Goal: Task Accomplishment & Management: Manage account settings

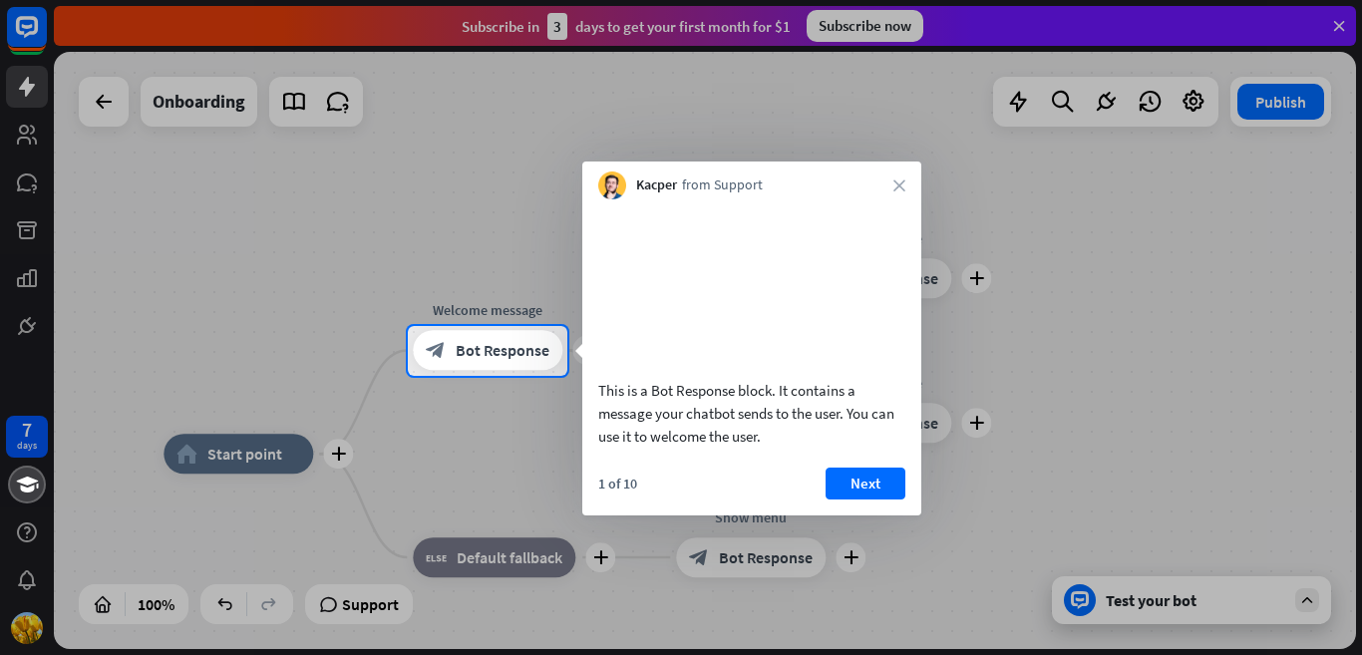
click at [1343, 21] on div at bounding box center [681, 163] width 1362 height 326
click at [1334, 23] on div at bounding box center [681, 163] width 1362 height 326
click at [266, 220] on div at bounding box center [681, 163] width 1362 height 326
click at [13, 134] on div at bounding box center [681, 163] width 1362 height 326
click at [18, 134] on div at bounding box center [681, 163] width 1362 height 326
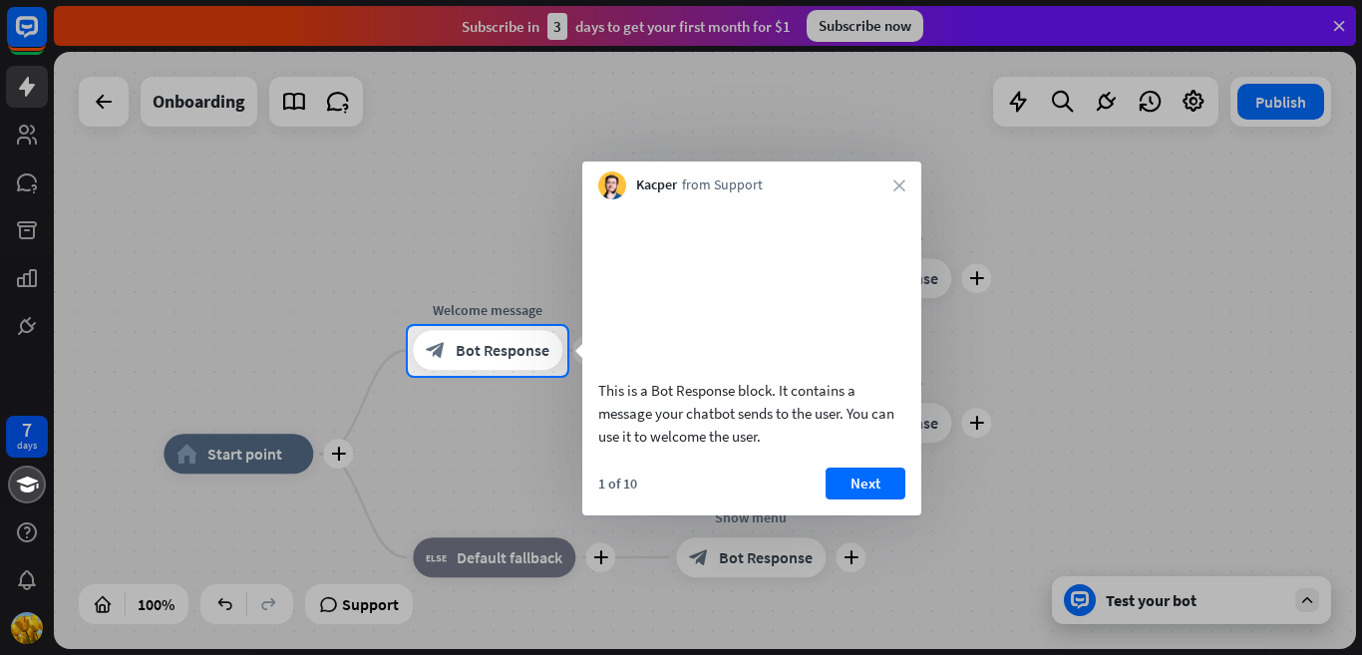
click at [29, 623] on div at bounding box center [681, 516] width 1362 height 280
click at [552, 359] on div "block_bot_response Bot Response" at bounding box center [488, 351] width 150 height 40
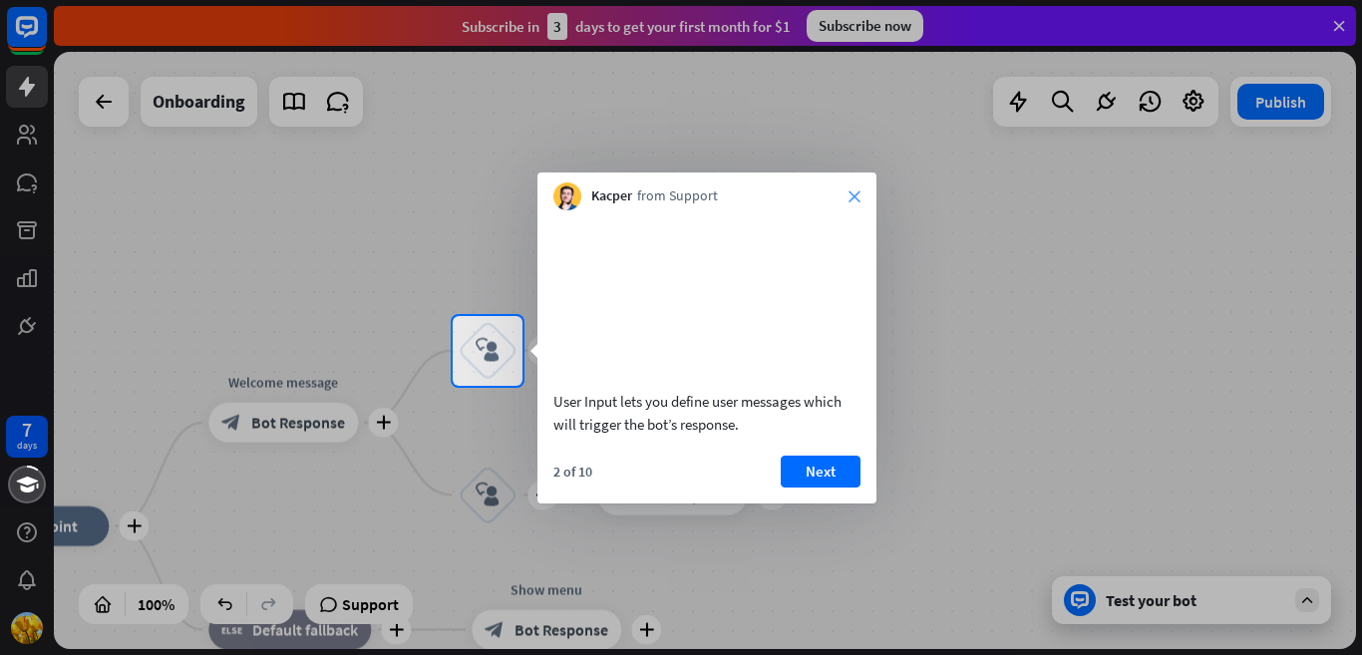
click at [857, 197] on icon "close" at bounding box center [854, 196] width 12 height 12
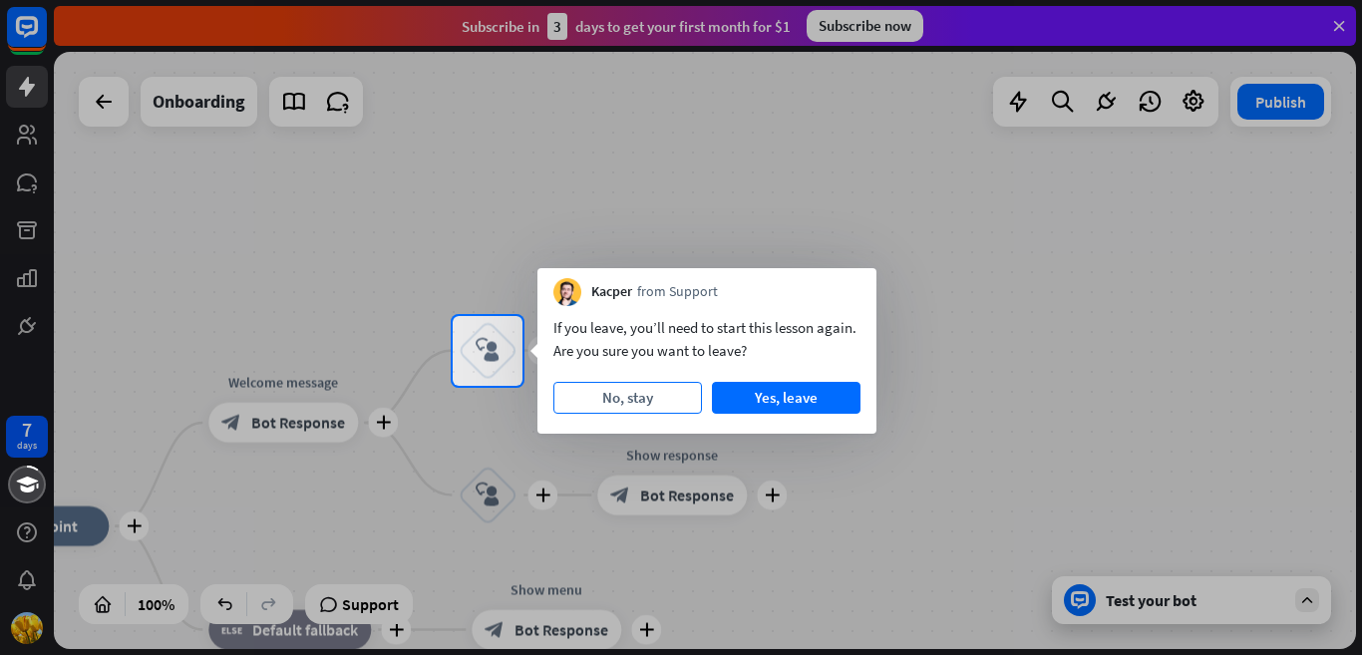
click at [643, 392] on button "No, stay" at bounding box center [627, 398] width 149 height 32
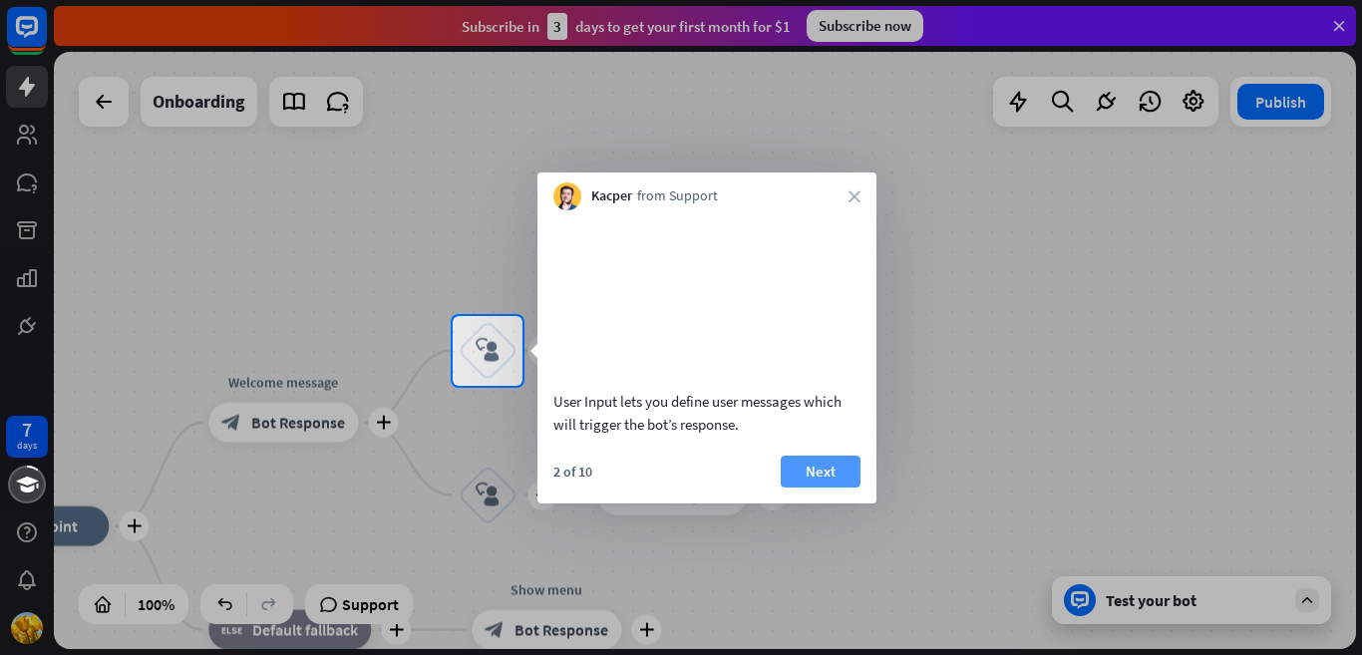
click at [831, 487] on button "Next" at bounding box center [821, 472] width 80 height 32
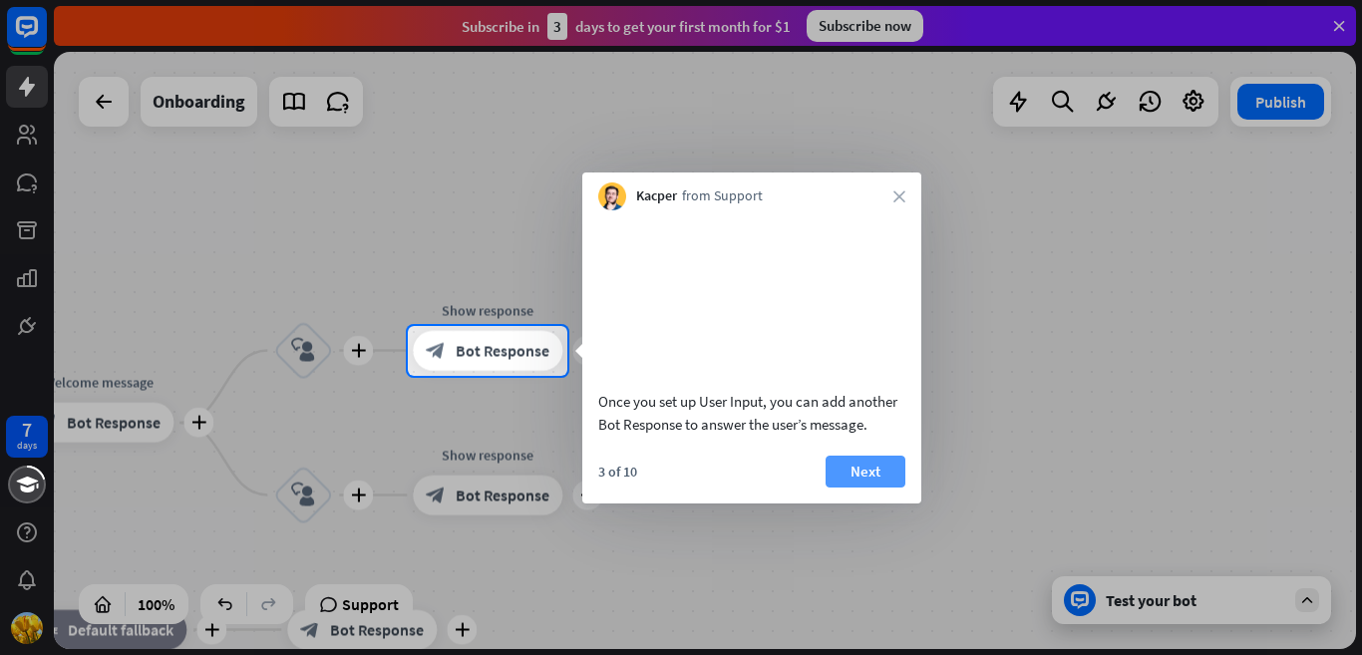
click at [855, 487] on button "Next" at bounding box center [865, 472] width 80 height 32
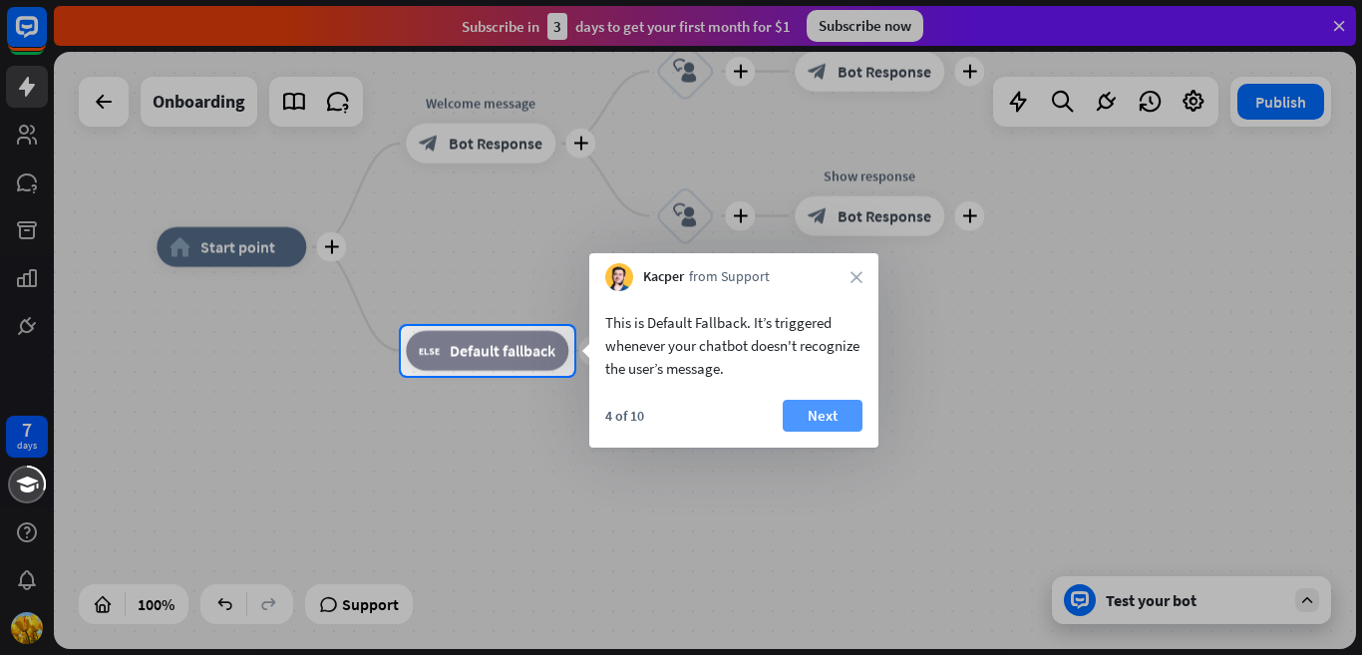
click at [832, 425] on button "Next" at bounding box center [823, 416] width 80 height 32
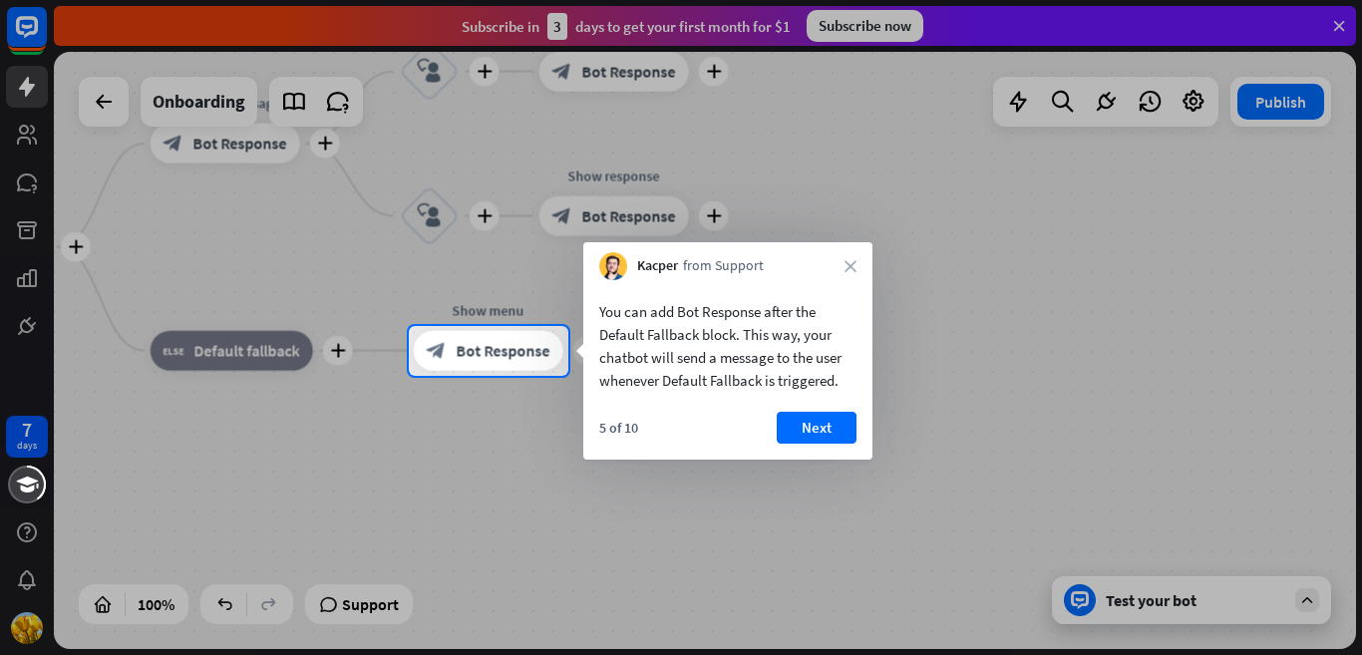
click at [855, 431] on div "5 of 10 Next" at bounding box center [727, 436] width 289 height 48
click at [835, 430] on button "Next" at bounding box center [816, 428] width 80 height 32
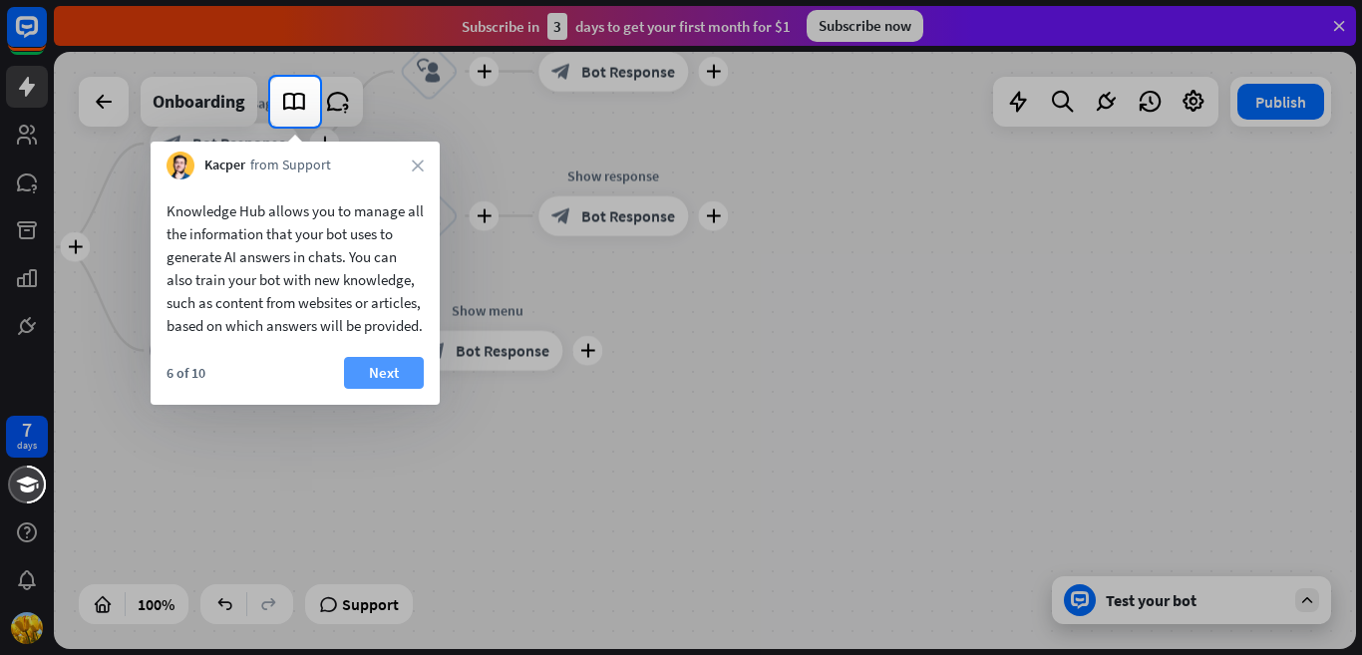
click at [381, 389] on button "Next" at bounding box center [384, 373] width 80 height 32
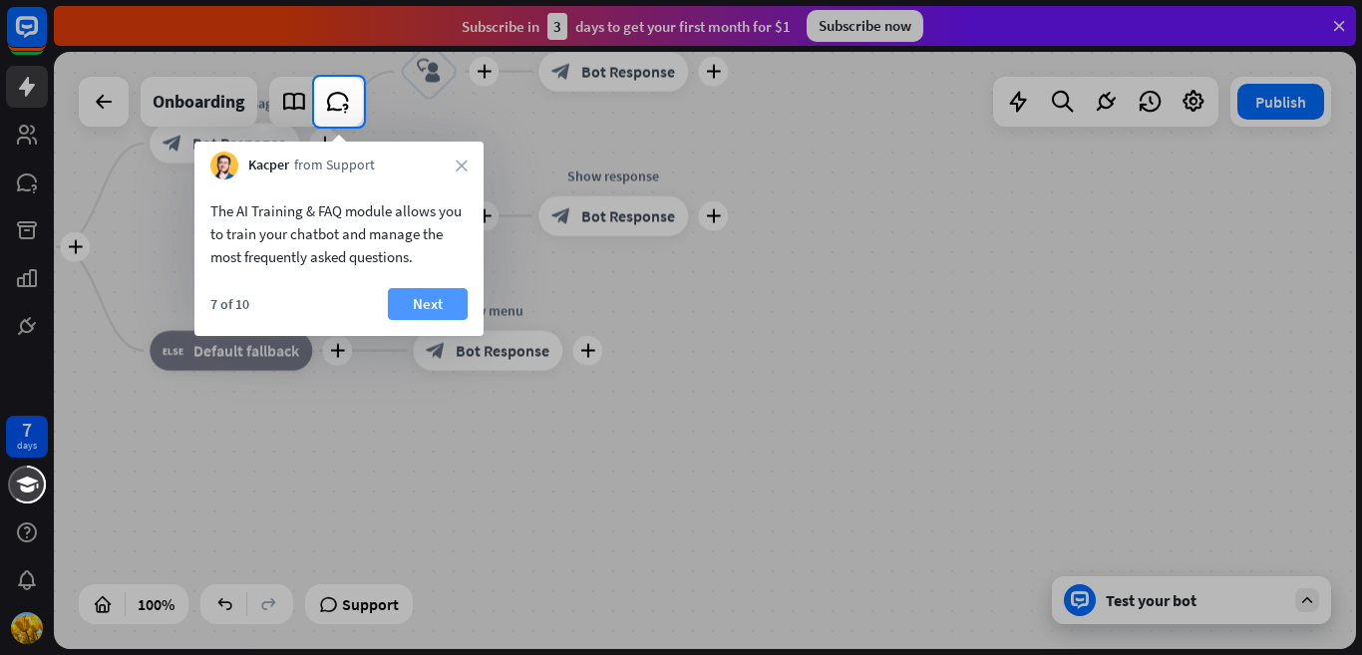
click at [423, 297] on button "Next" at bounding box center [428, 304] width 80 height 32
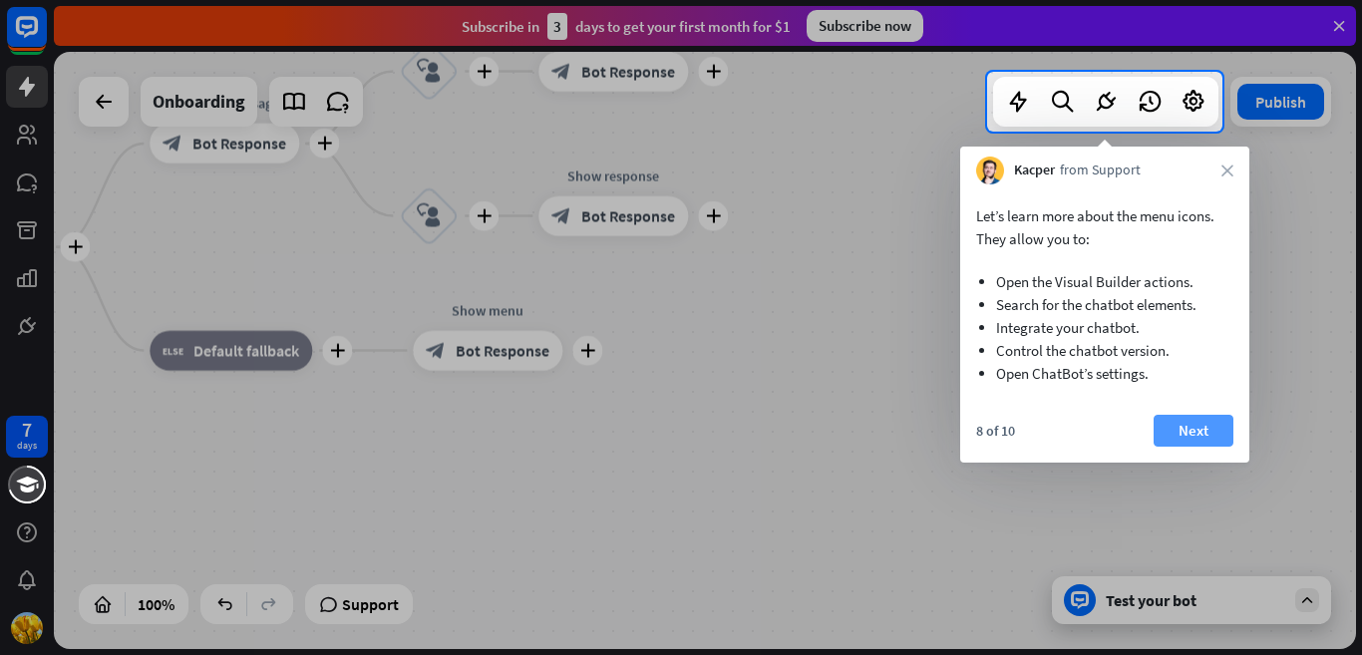
click at [1177, 417] on button "Next" at bounding box center [1193, 431] width 80 height 32
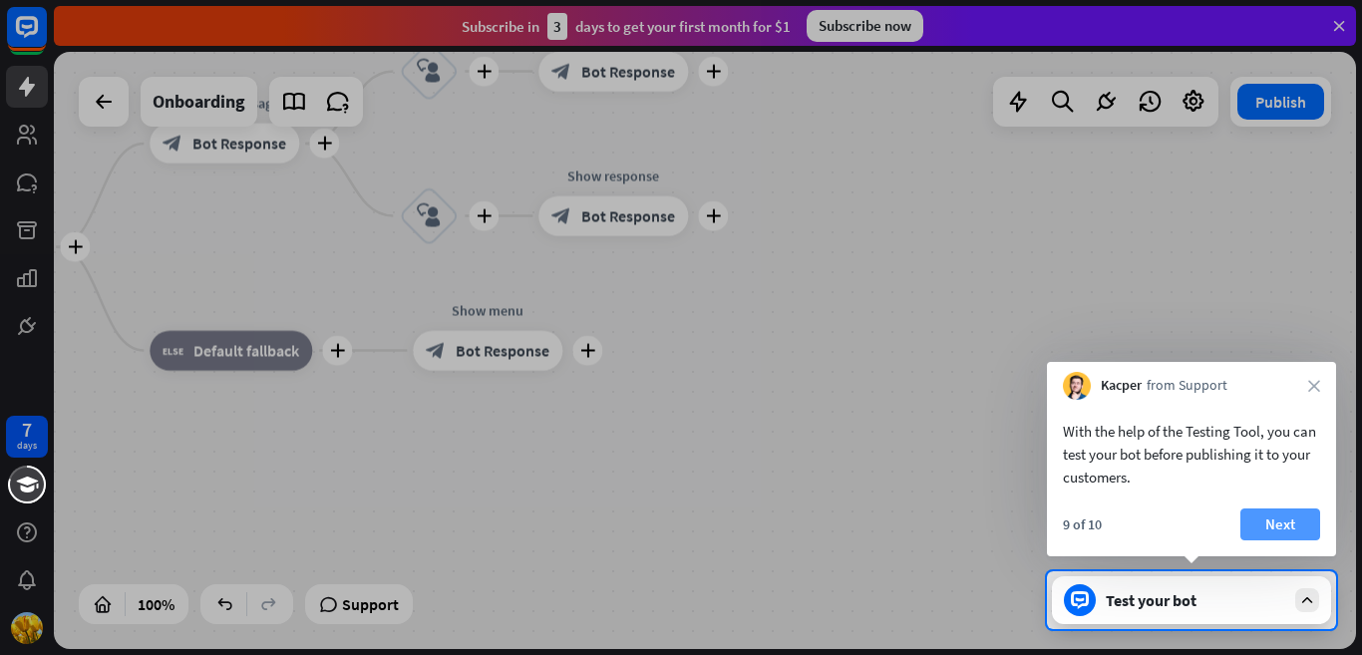
click at [1278, 519] on button "Next" at bounding box center [1280, 524] width 80 height 32
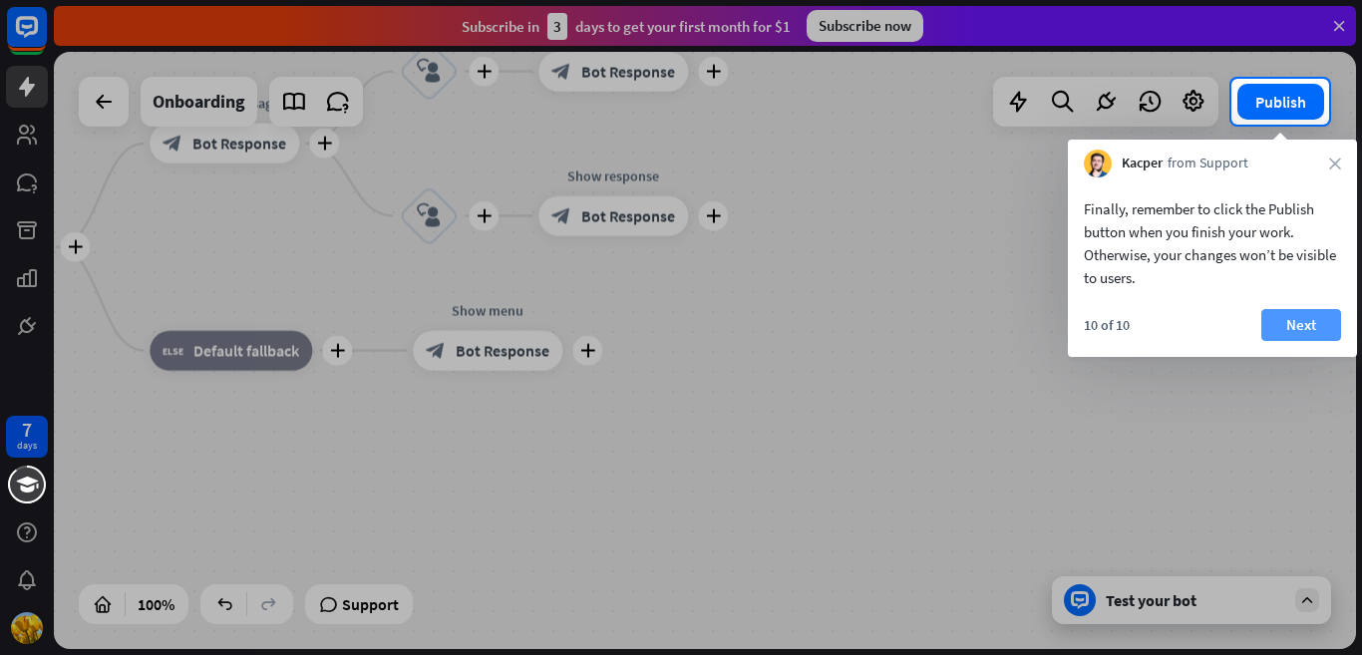
click at [1310, 314] on button "Next" at bounding box center [1301, 325] width 80 height 32
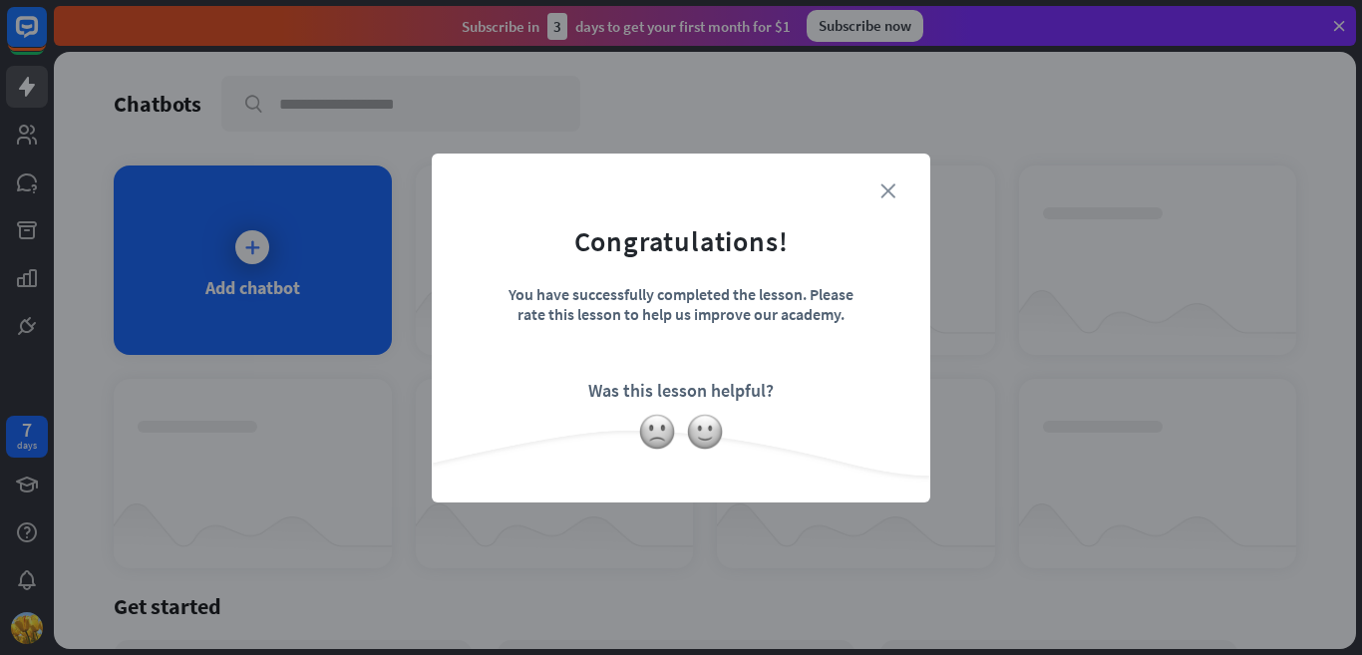
click at [885, 191] on icon "close" at bounding box center [887, 190] width 15 height 15
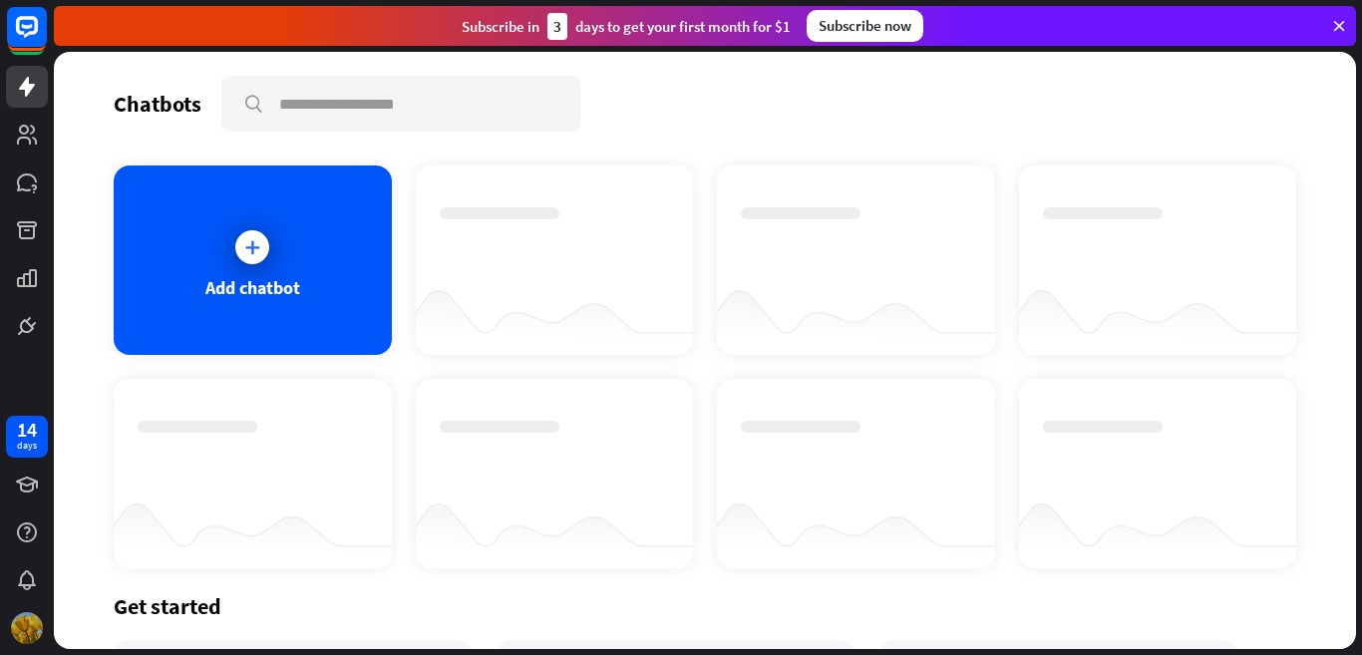
click at [34, 621] on img at bounding box center [27, 628] width 32 height 32
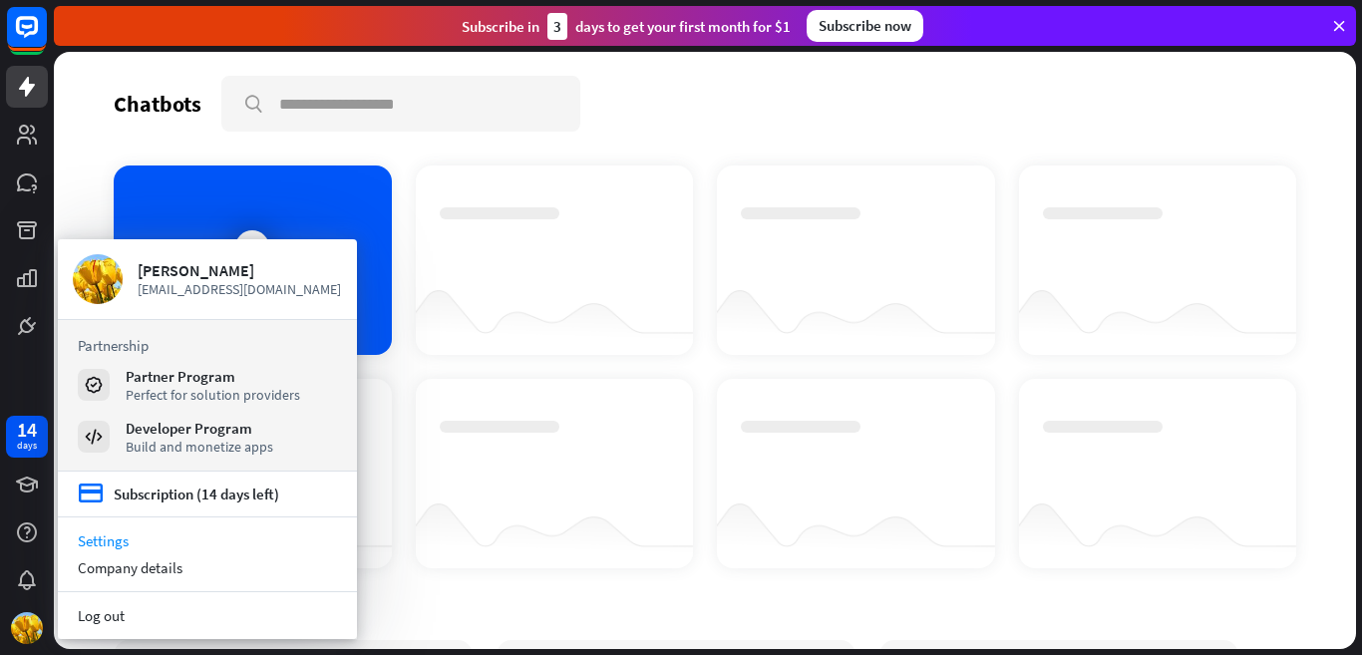
click at [110, 541] on link "Settings" at bounding box center [207, 540] width 299 height 27
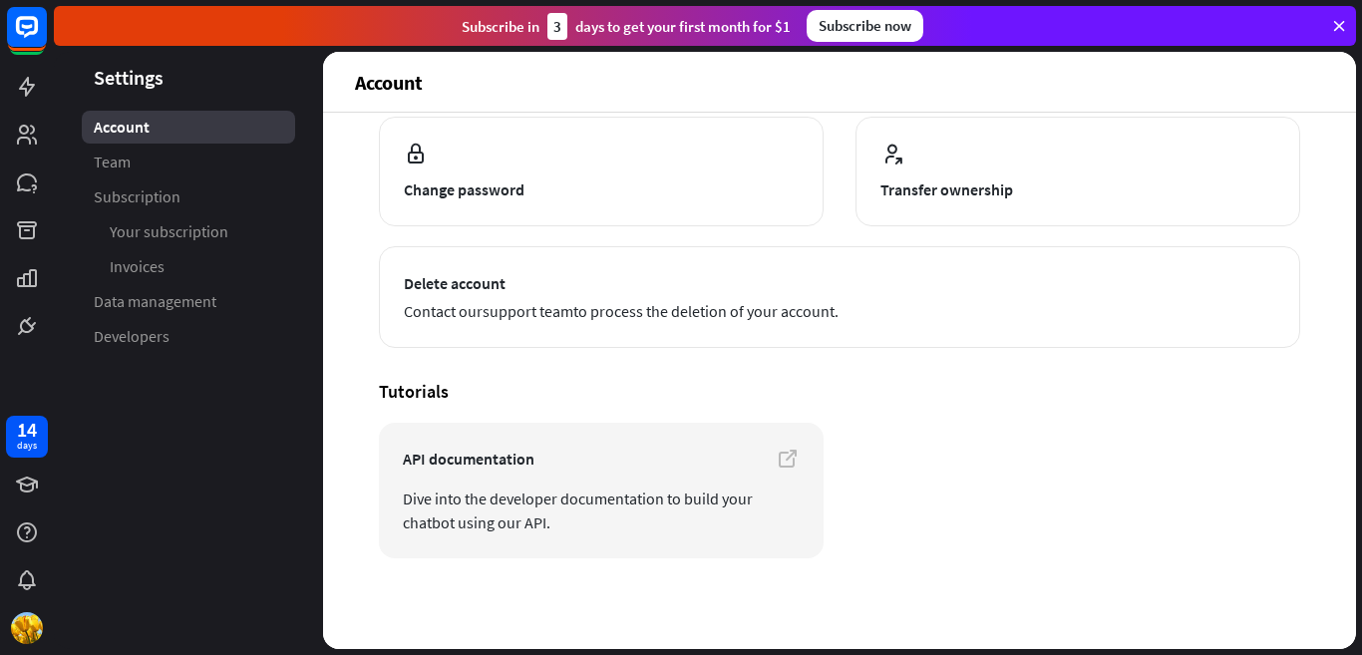
scroll to position [229, 0]
click at [24, 617] on img at bounding box center [27, 628] width 32 height 32
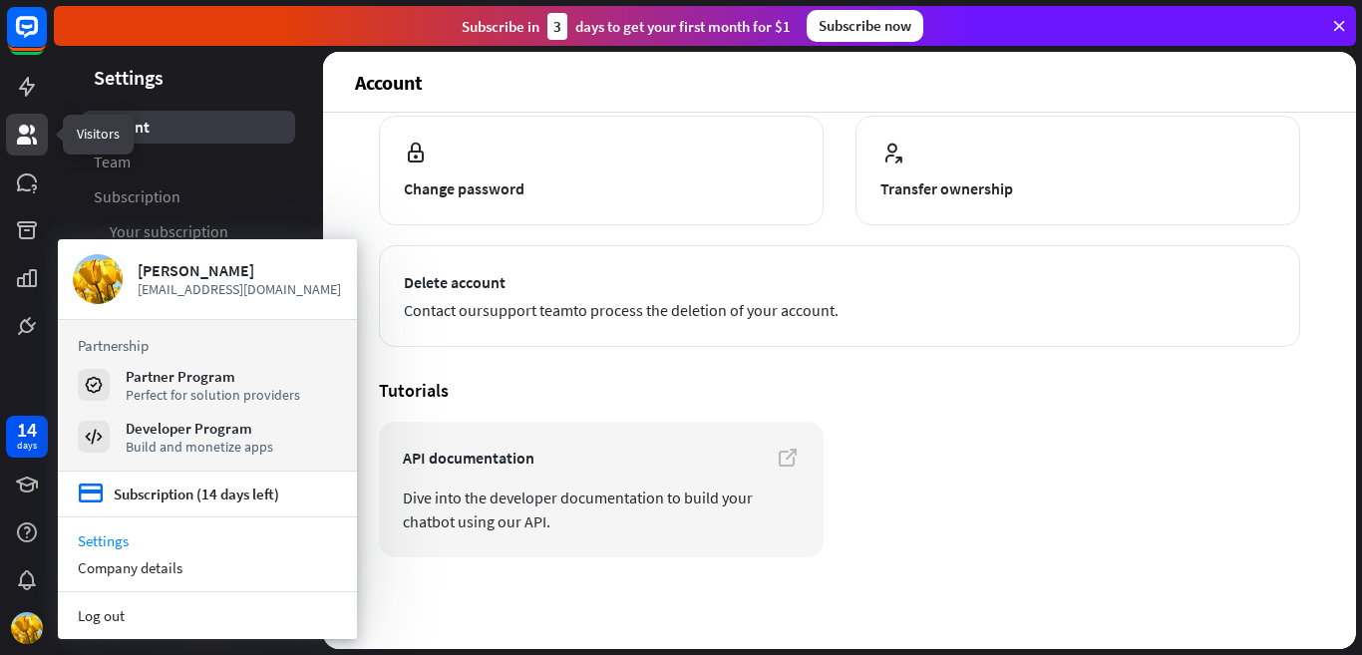
click at [16, 129] on icon at bounding box center [27, 135] width 24 height 24
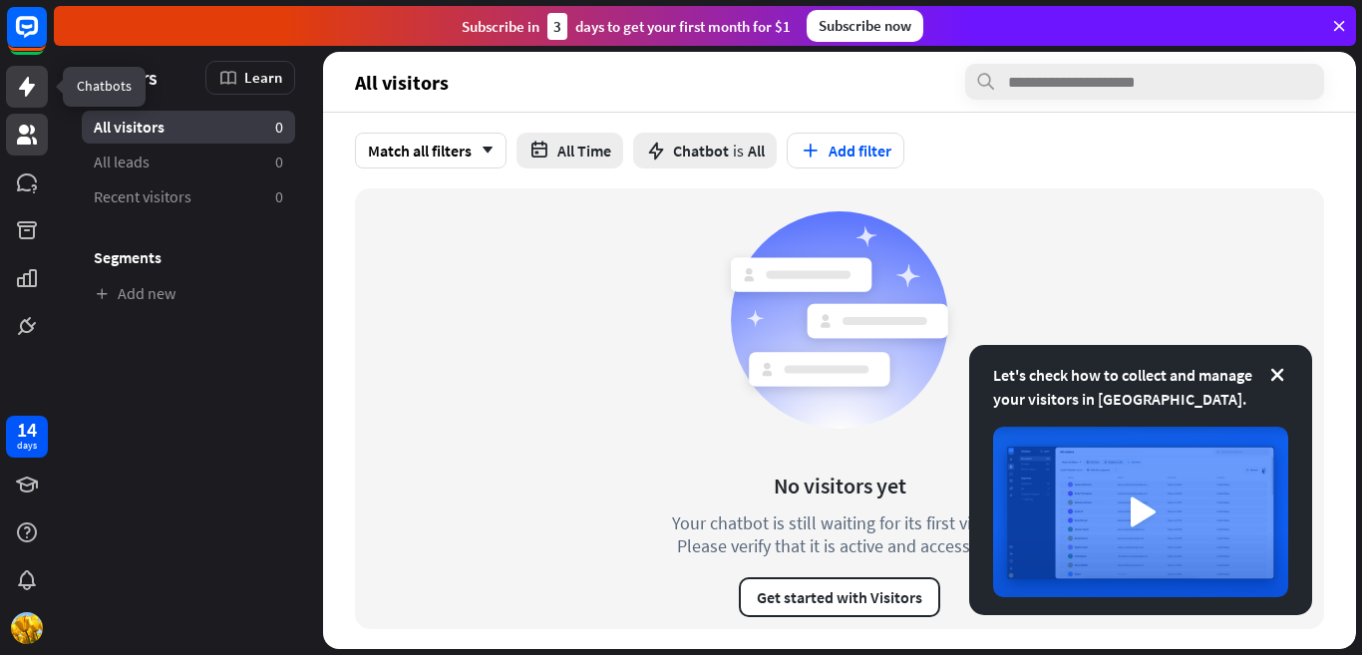
click at [26, 94] on icon at bounding box center [27, 87] width 16 height 20
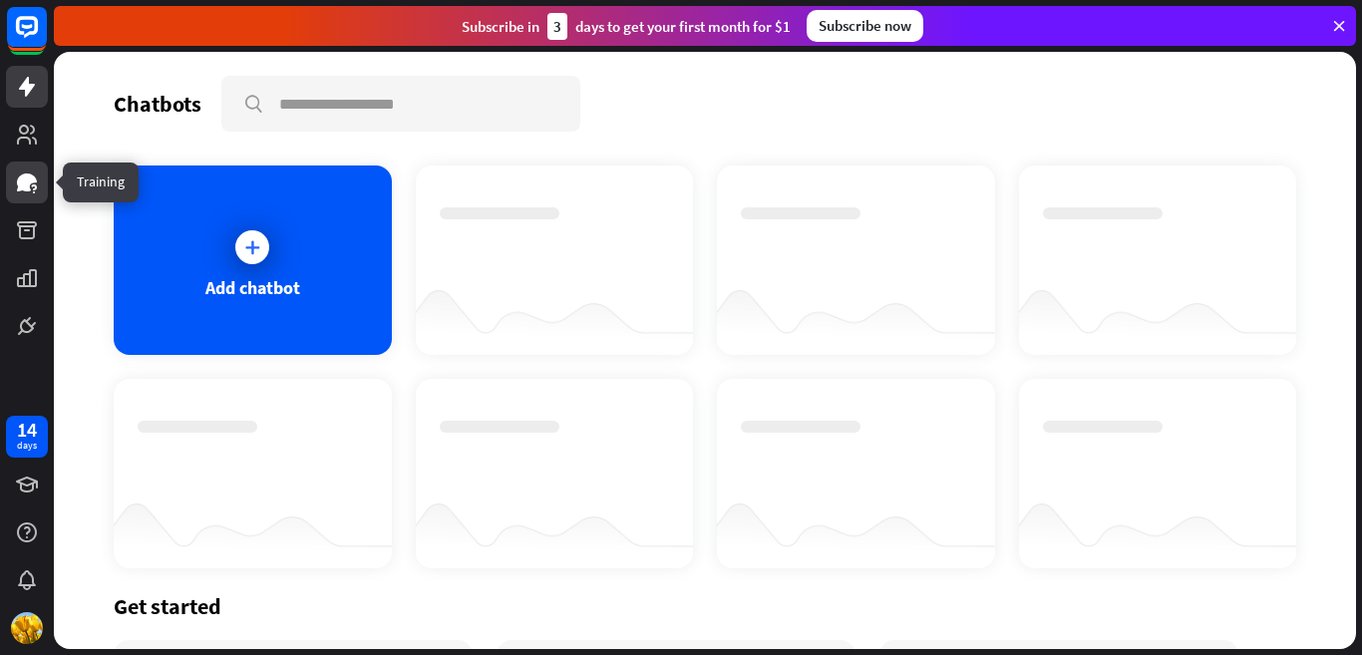
click at [20, 176] on icon at bounding box center [27, 182] width 20 height 18
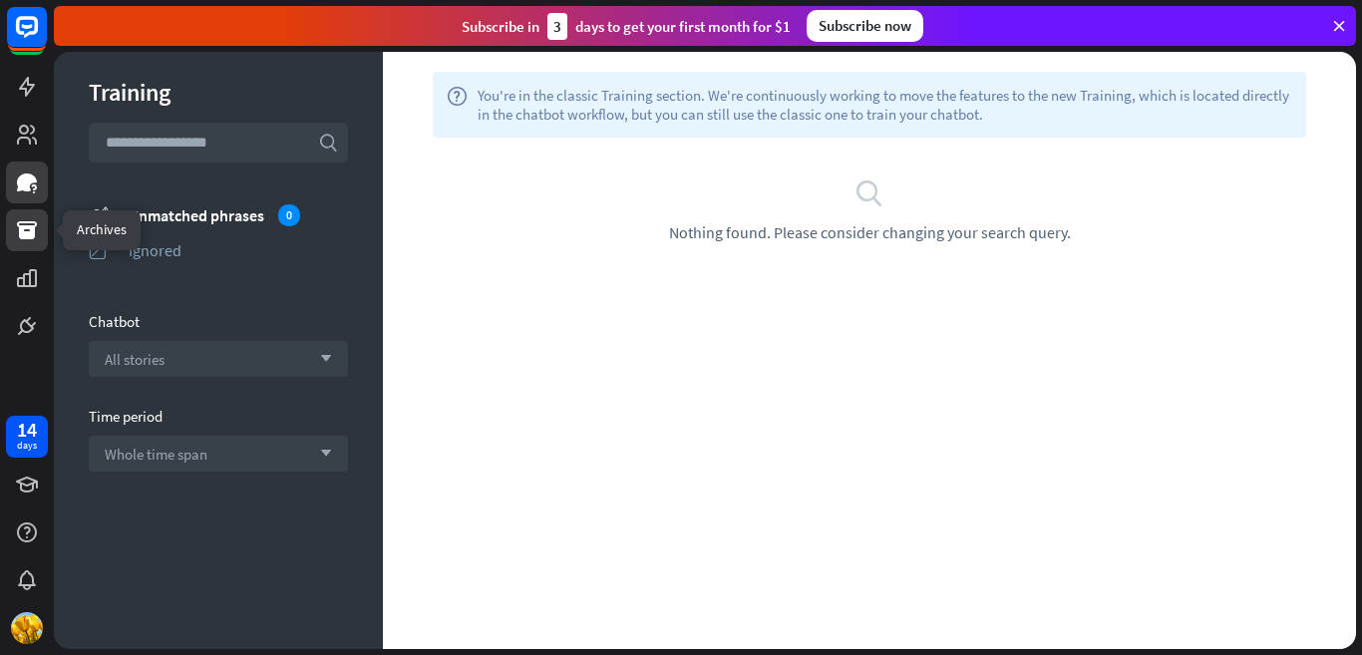
click at [35, 245] on link at bounding box center [27, 230] width 42 height 42
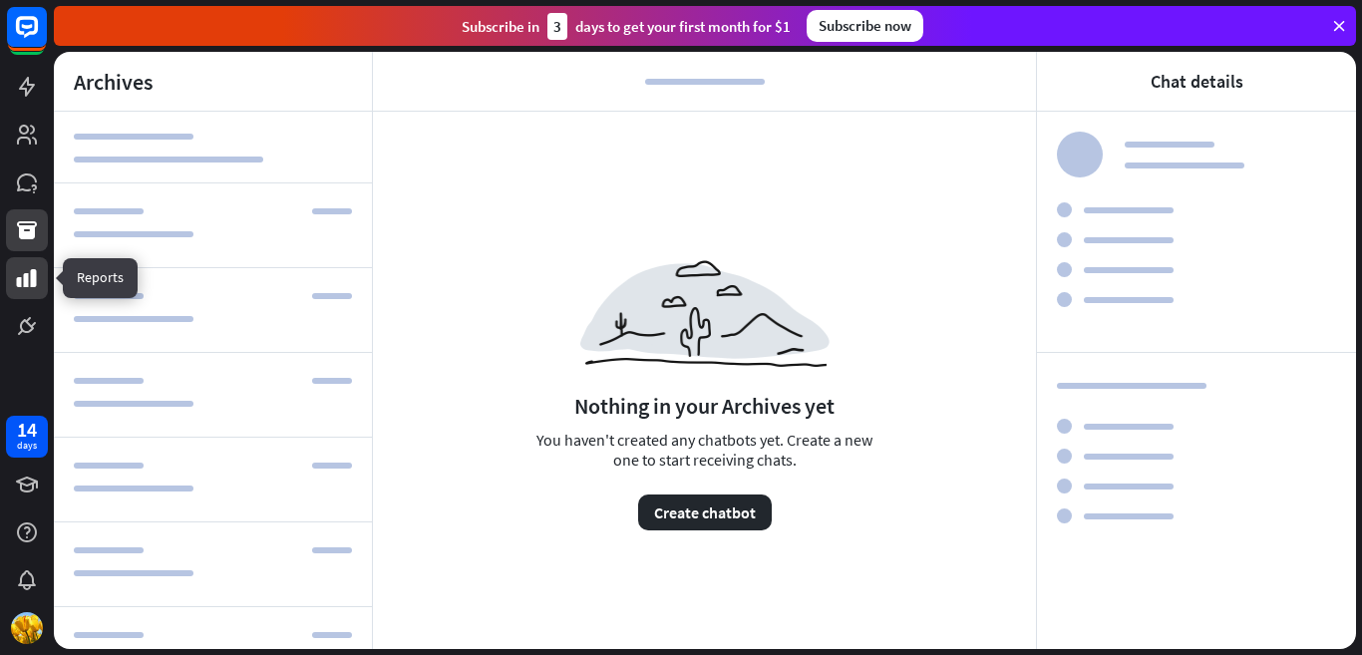
click at [40, 282] on link at bounding box center [27, 278] width 42 height 42
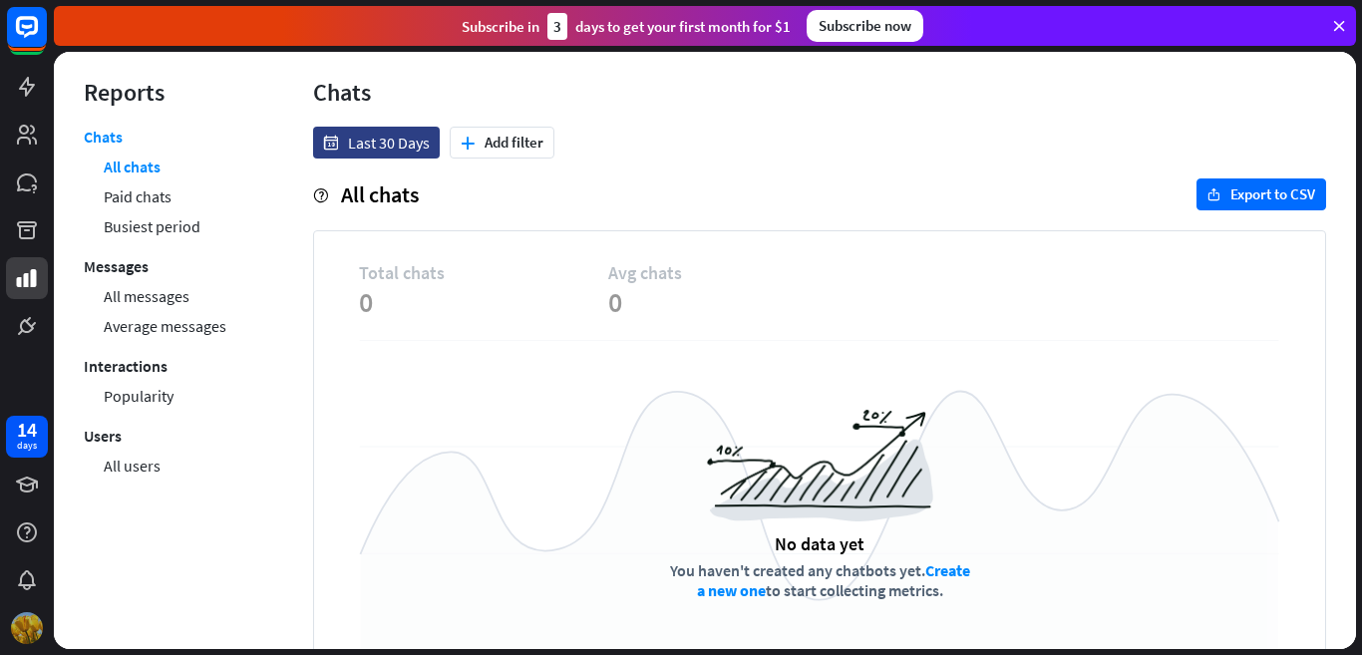
click at [31, 624] on img at bounding box center [27, 628] width 32 height 32
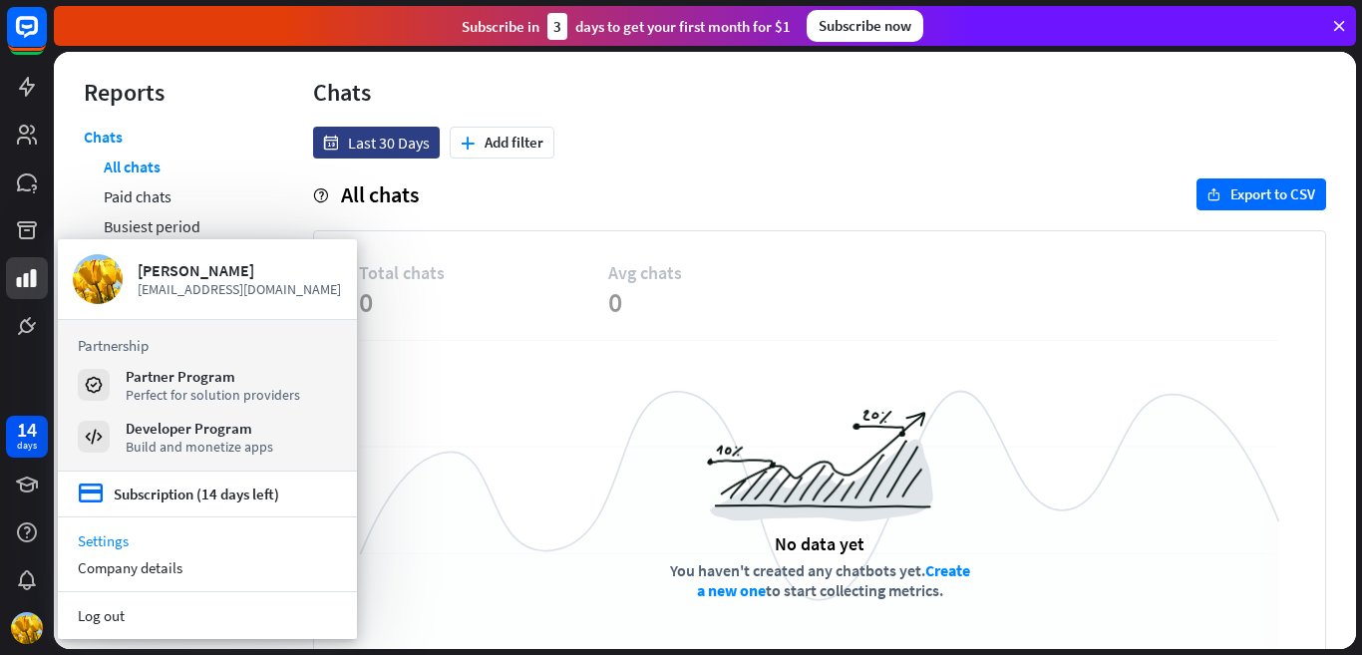
click at [104, 530] on link "Settings" at bounding box center [207, 540] width 299 height 27
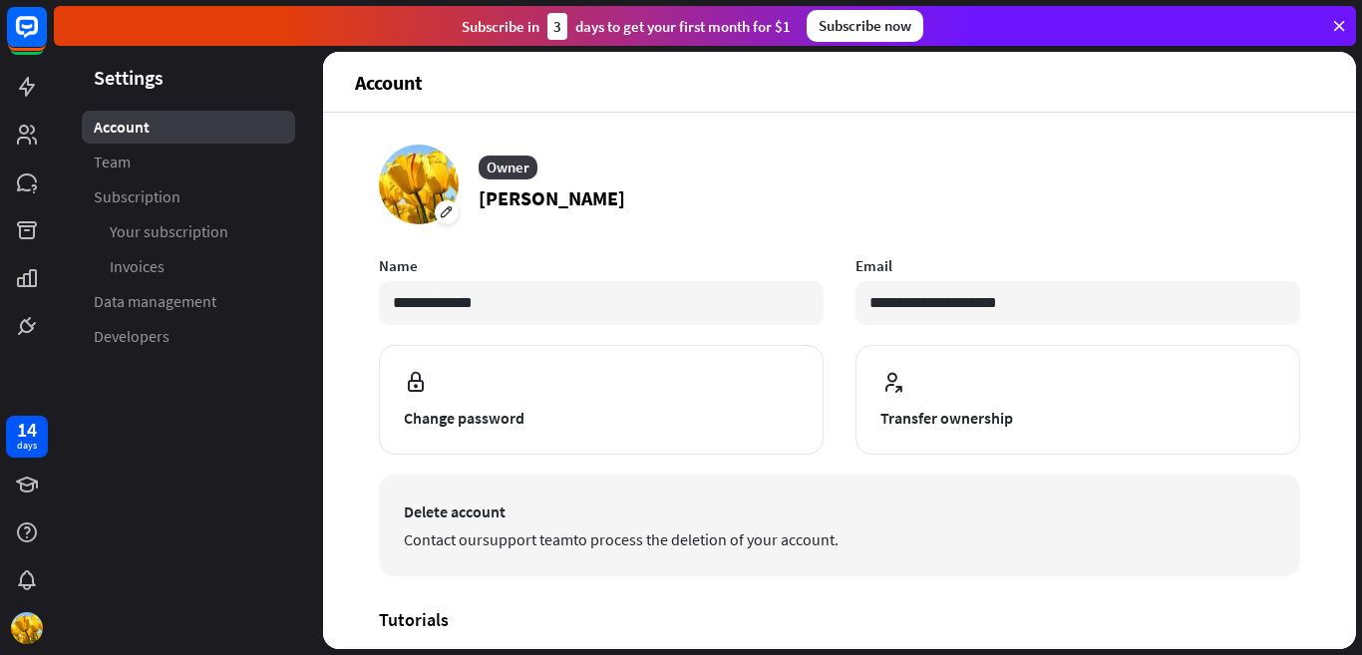
click at [478, 521] on span "Delete account" at bounding box center [839, 511] width 871 height 24
click at [528, 531] on link "support team" at bounding box center [527, 539] width 91 height 20
click at [598, 524] on button "Delete account Contact our support team to process the deletion of your account." at bounding box center [839, 526] width 921 height 102
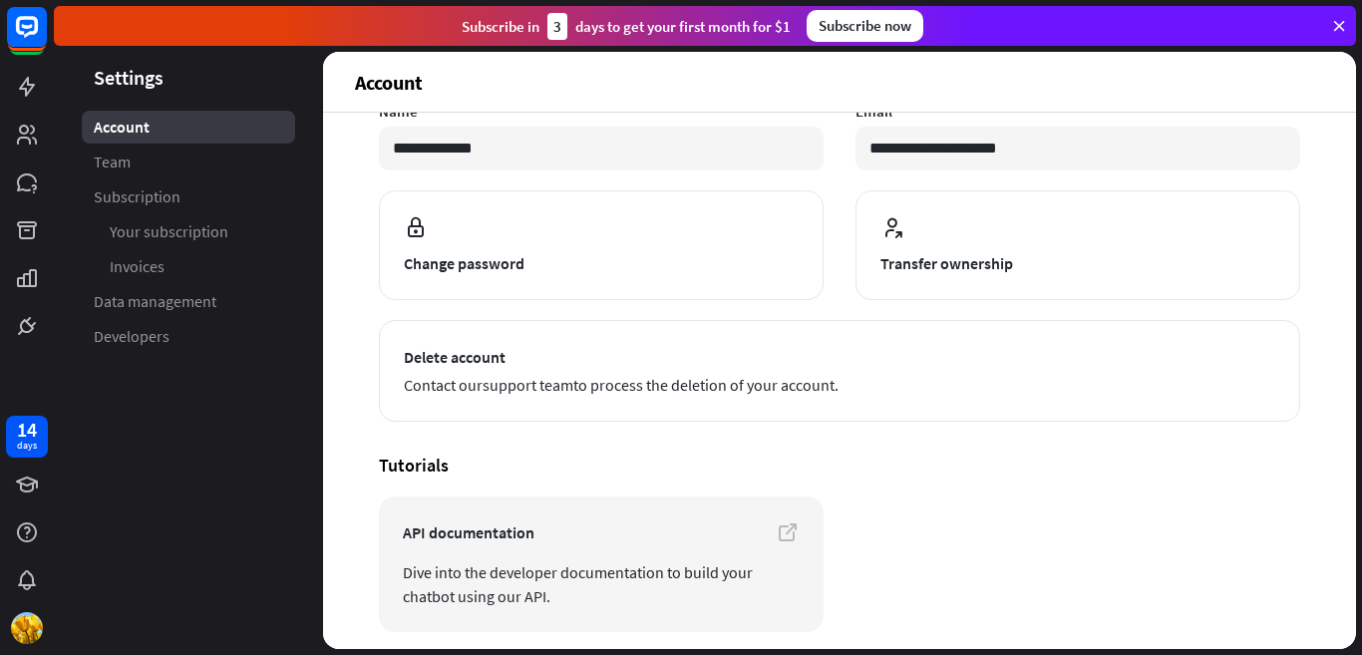
scroll to position [149, 0]
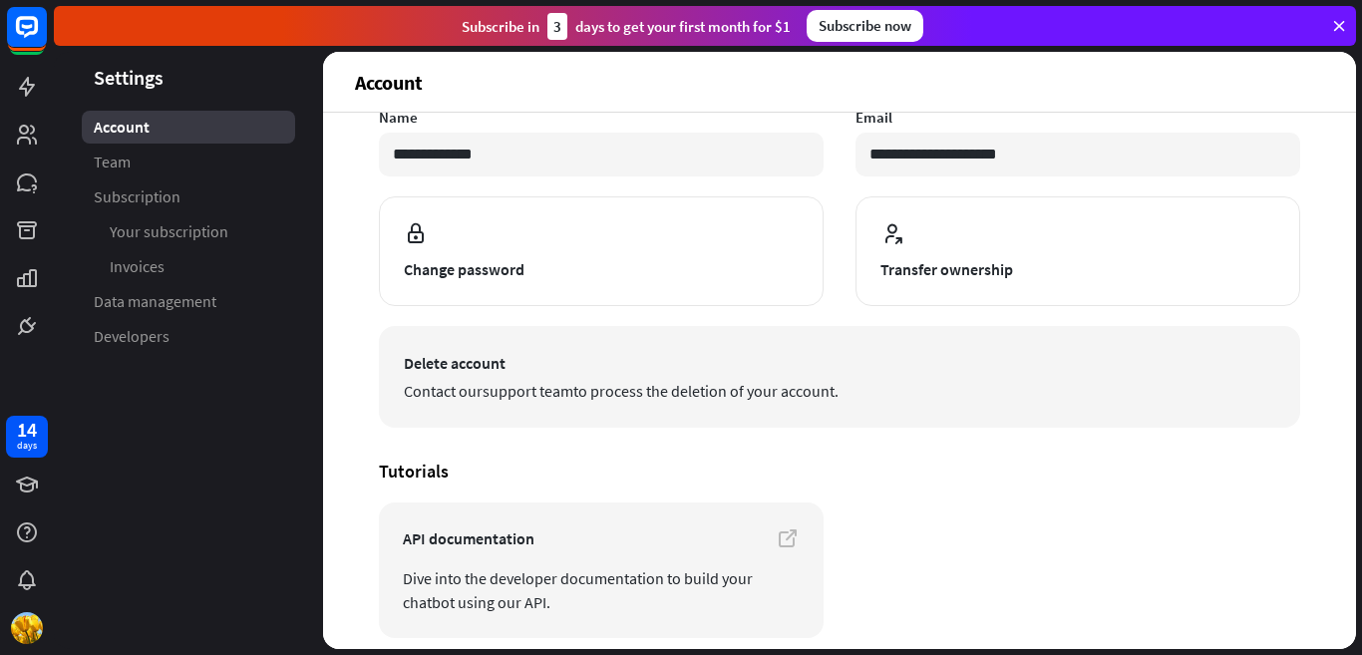
click at [742, 401] on span "Contact our support team to process the deletion of your account." at bounding box center [839, 391] width 871 height 24
drag, startPoint x: 751, startPoint y: 400, endPoint x: 630, endPoint y: 392, distance: 120.9
click at [630, 392] on span "Contact our support team to process the deletion of your account." at bounding box center [839, 391] width 871 height 24
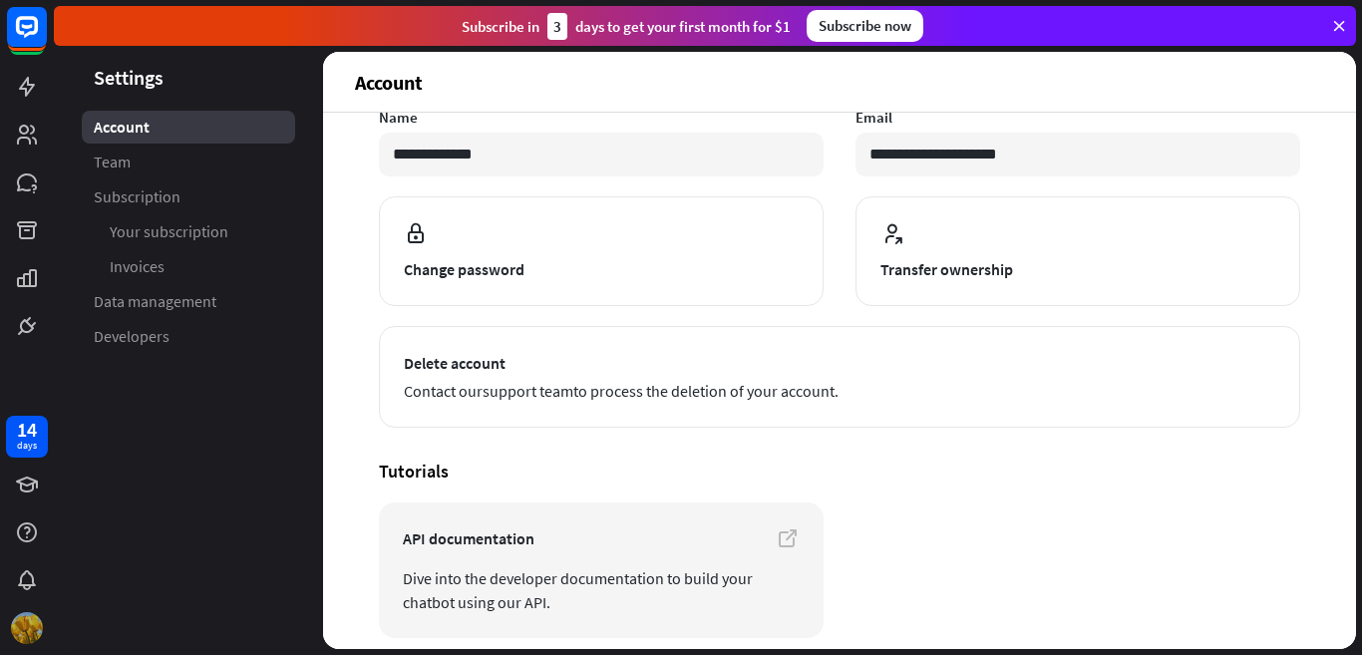
click at [26, 626] on img at bounding box center [27, 628] width 32 height 32
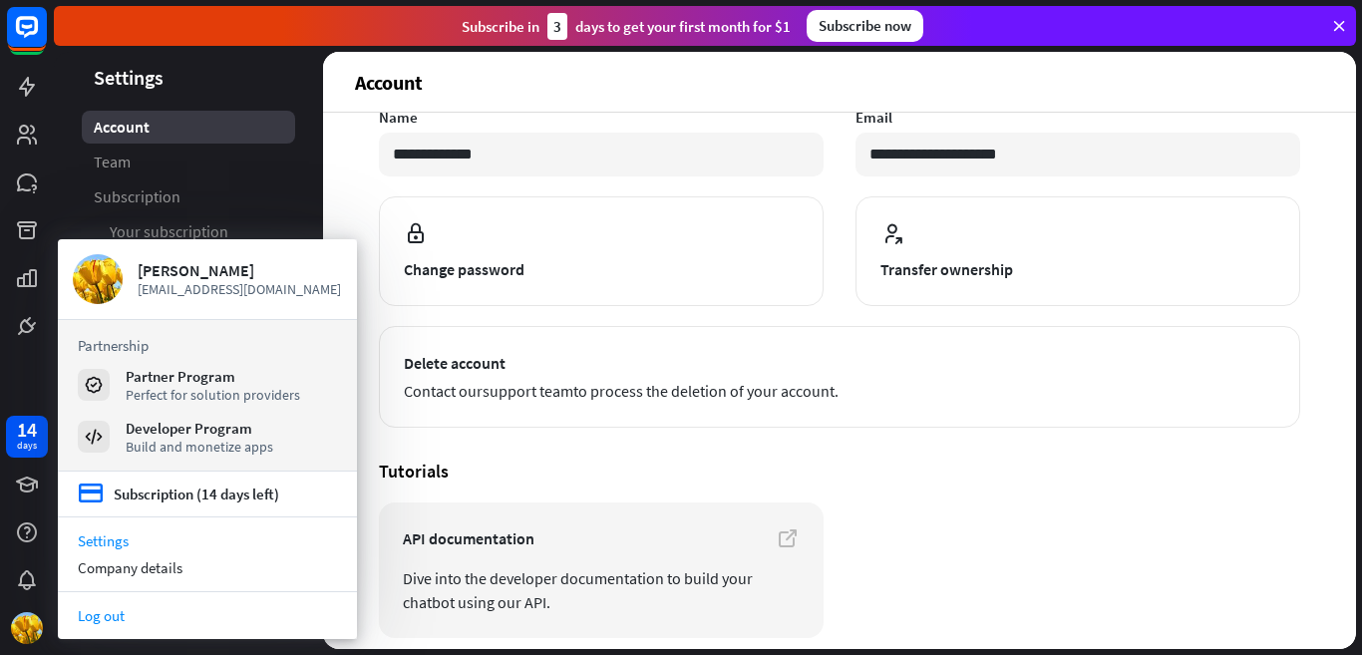
click at [117, 614] on link "Log out" at bounding box center [207, 615] width 299 height 27
